Goal: Navigation & Orientation: Find specific page/section

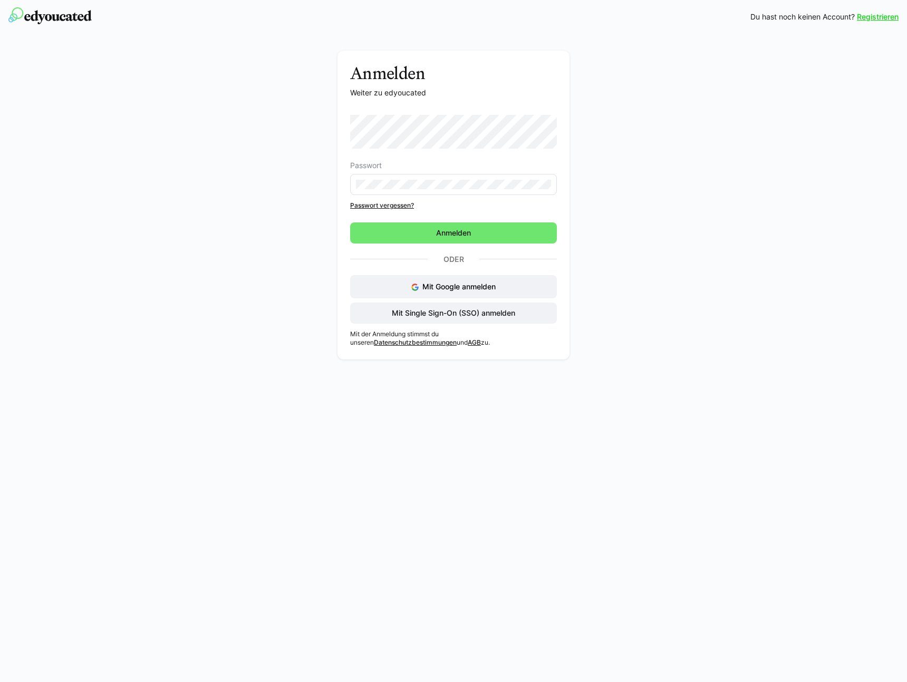
click at [377, 149] on form "Passwort" at bounding box center [453, 155] width 207 height 80
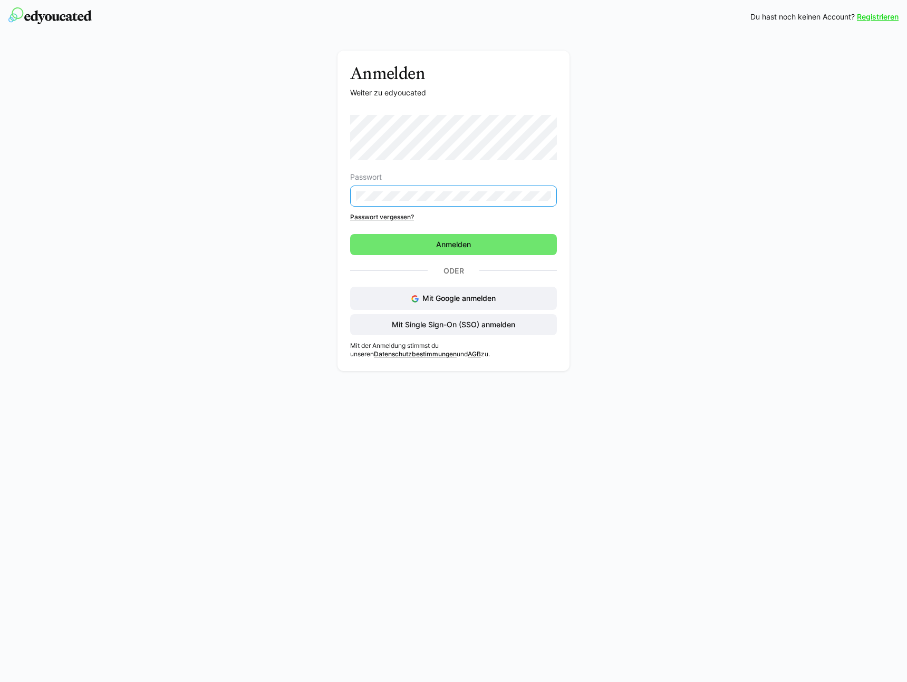
click at [398, 241] on form "Passwort Passwort vergessen? Anmelden" at bounding box center [453, 185] width 207 height 140
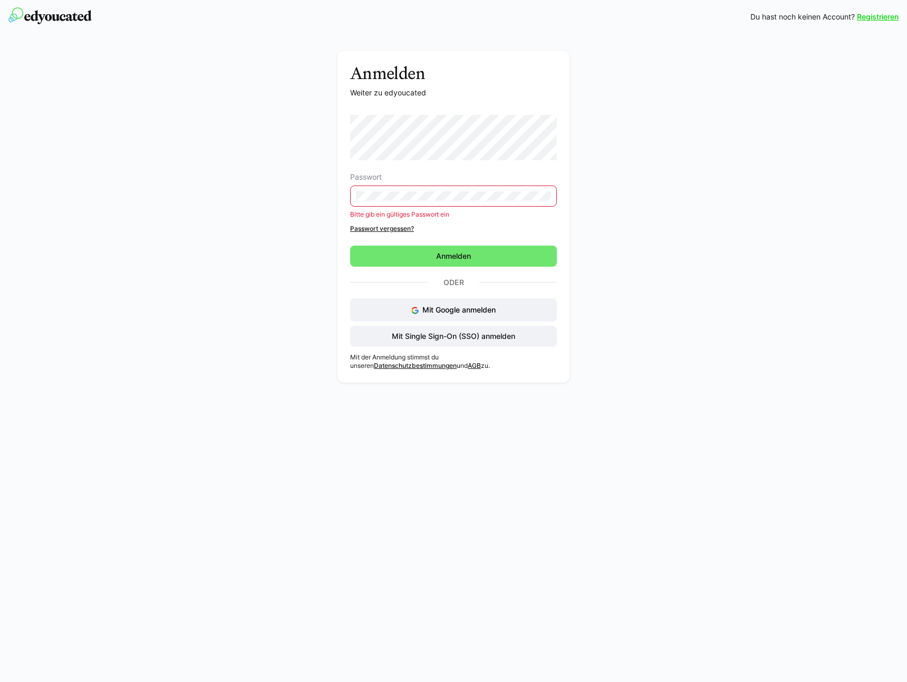
click at [403, 206] on eds-input at bounding box center [453, 196] width 207 height 21
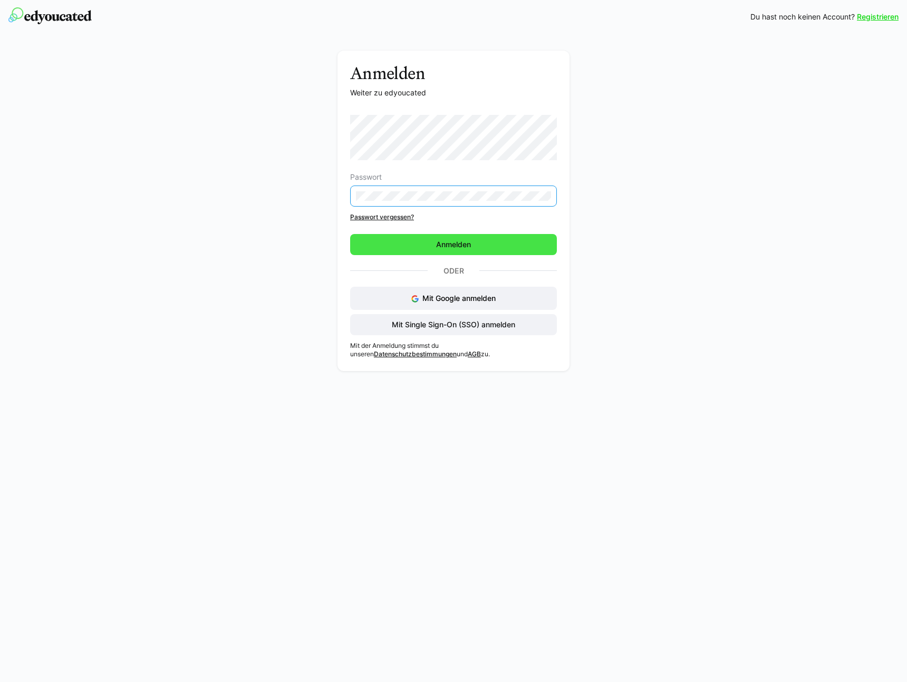
click at [431, 254] on span "Anmelden" at bounding box center [453, 244] width 207 height 21
click at [423, 246] on span "Anmelden" at bounding box center [453, 244] width 207 height 21
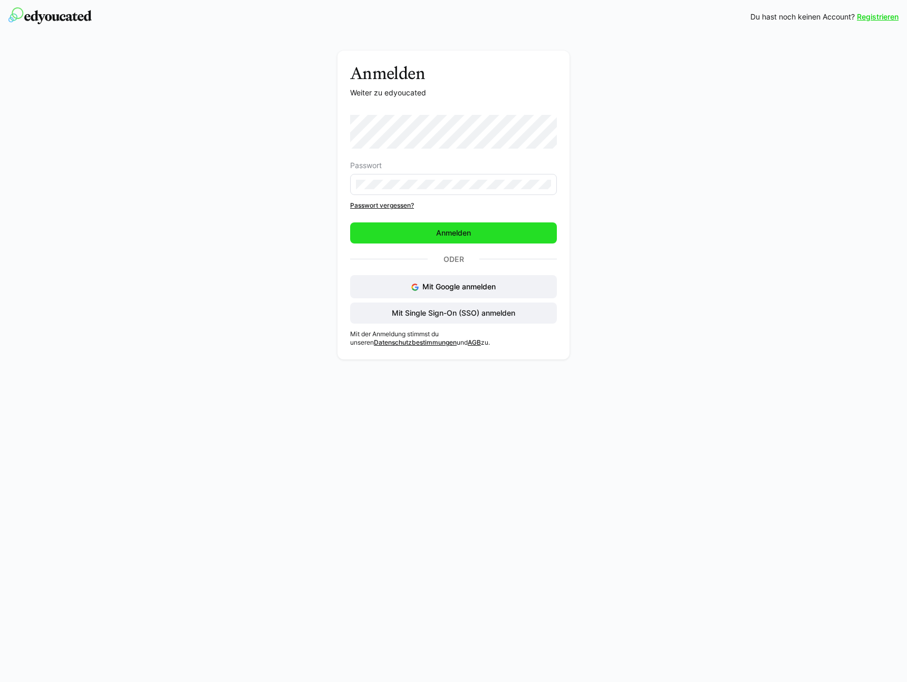
click at [463, 230] on span "Anmelden" at bounding box center [454, 233] width 38 height 11
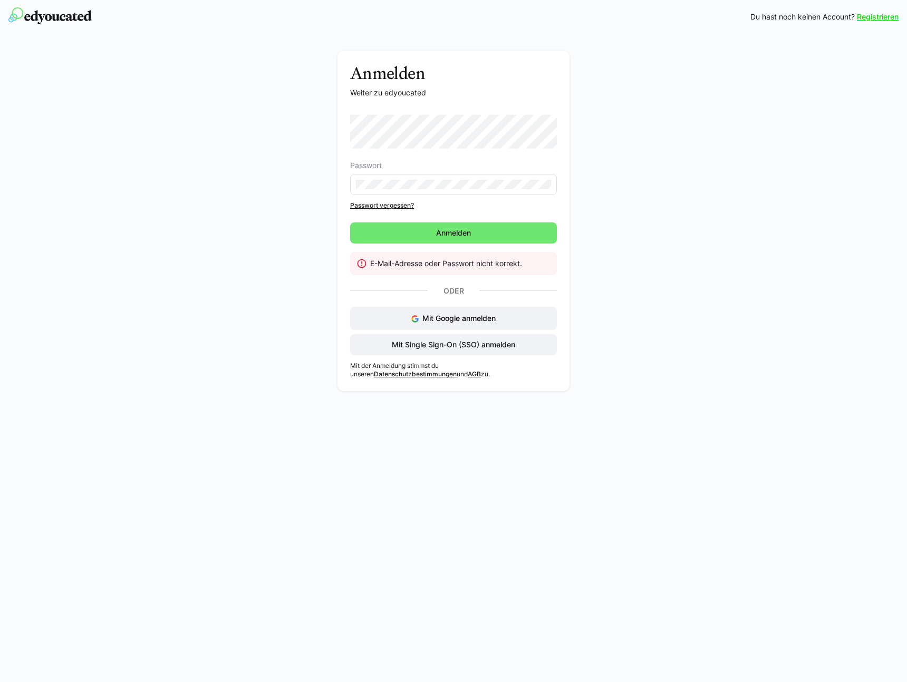
click at [436, 192] on eds-input at bounding box center [453, 184] width 207 height 21
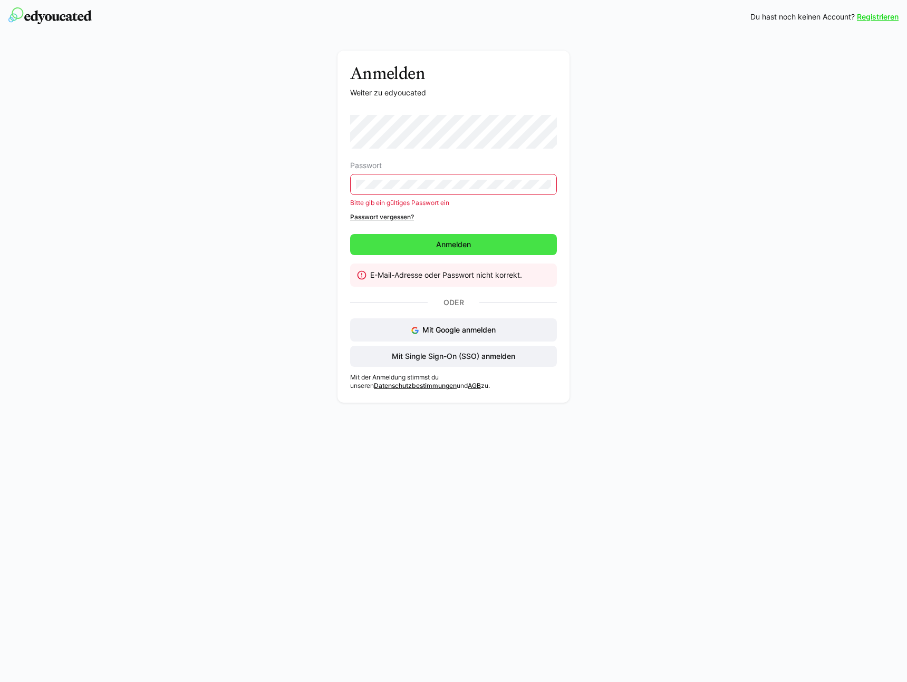
click at [444, 241] on span "Anmelden" at bounding box center [454, 244] width 38 height 11
click at [418, 241] on span "Anmelden" at bounding box center [453, 244] width 207 height 21
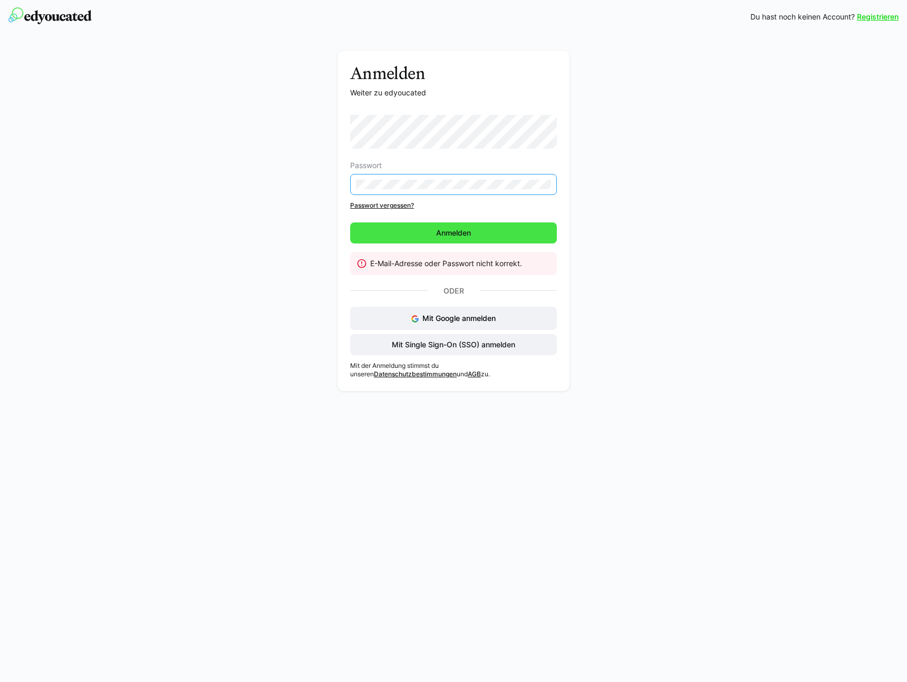
click at [415, 234] on span "Anmelden" at bounding box center [453, 233] width 207 height 21
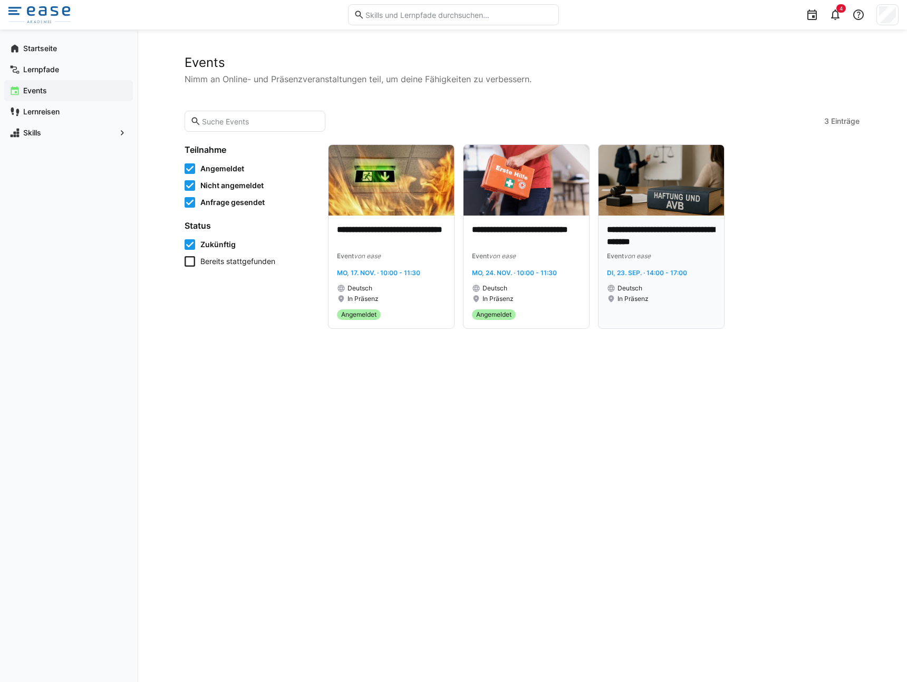
click at [693, 201] on img at bounding box center [662, 180] width 126 height 71
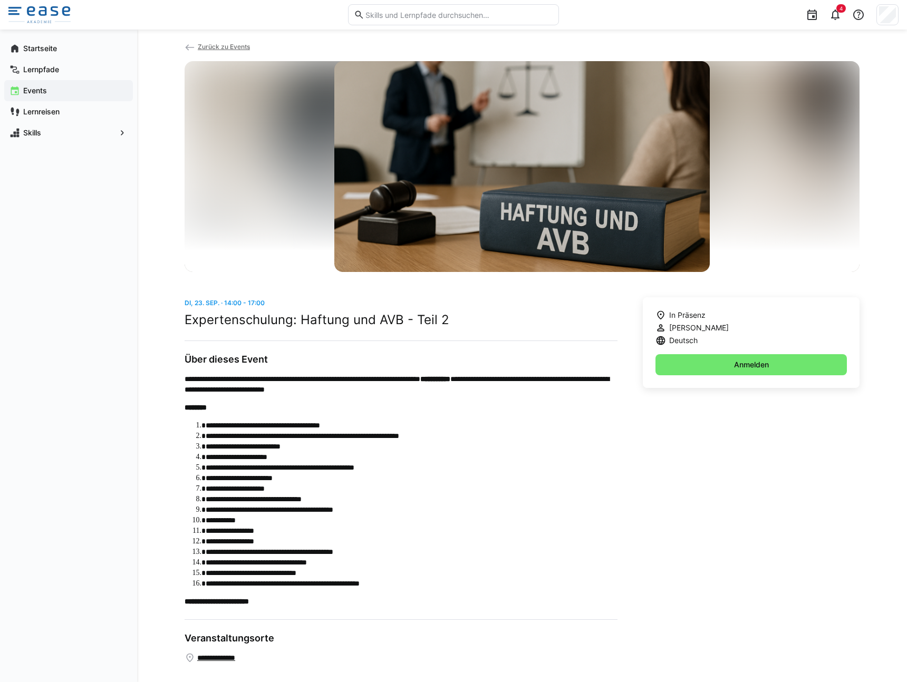
scroll to position [20, 0]
